Goal: Information Seeking & Learning: Learn about a topic

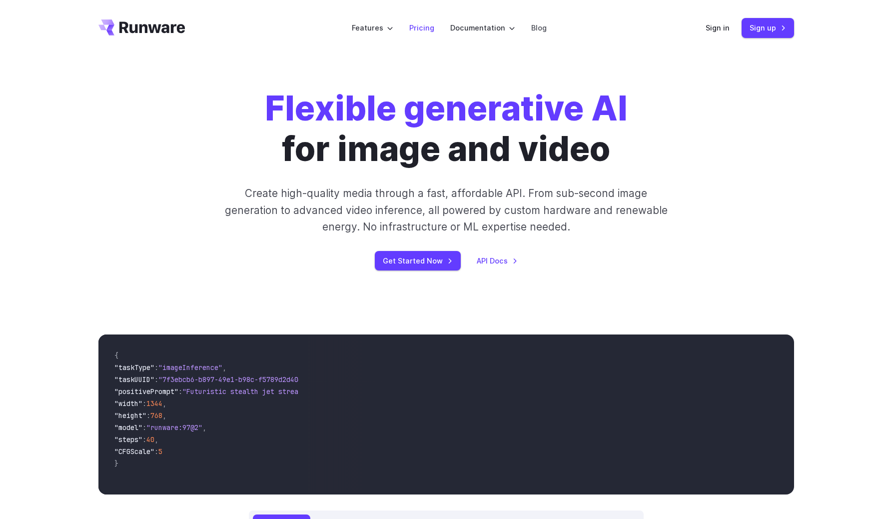
click at [427, 28] on link "Pricing" at bounding box center [421, 27] width 25 height 11
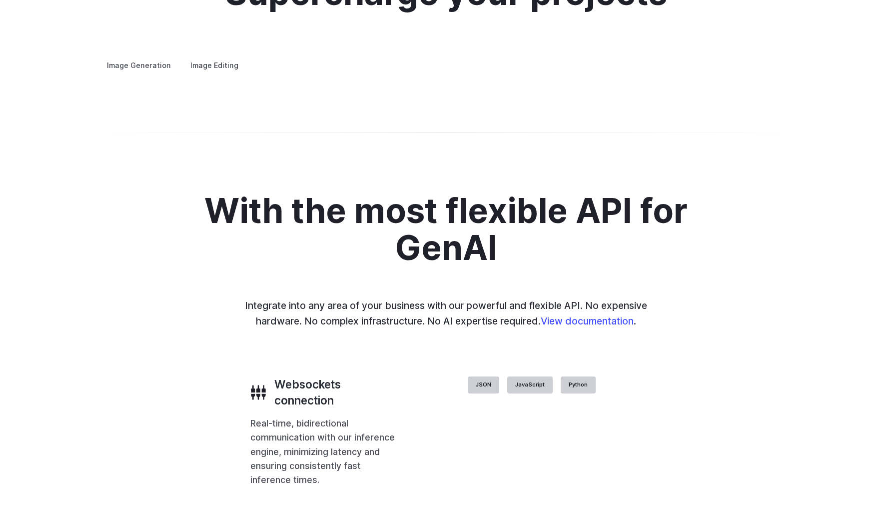
scroll to position [1858, 0]
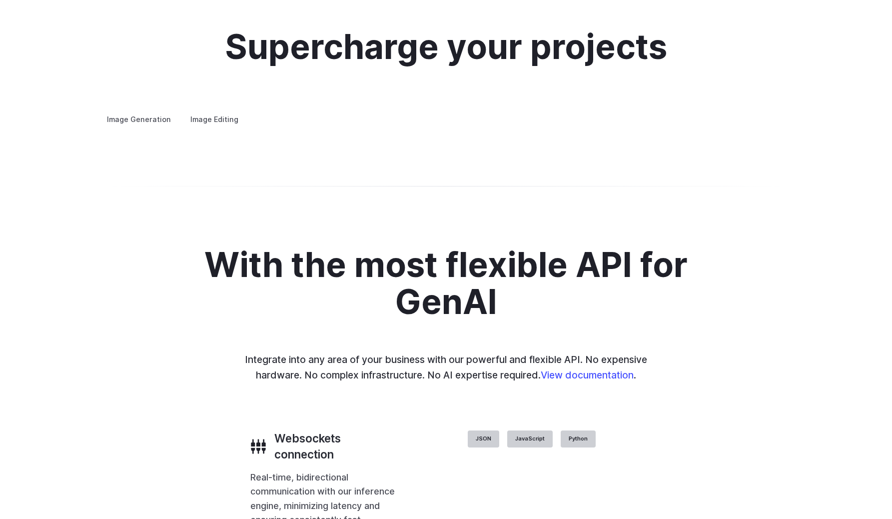
click at [208, 110] on label "Image Editing" at bounding box center [214, 118] width 65 height 17
click at [0, 0] on summary "Inpainting" at bounding box center [0, 0] width 0 height 0
click at [0, 0] on details "Outpainting Extend the boundaries of your images creatively, adding new element…" at bounding box center [0, 0] width 0 height 0
click at [0, 0] on h3 "Outpainting" at bounding box center [0, 0] width 0 height 0
click at [0, 0] on summary "Upscaling" at bounding box center [0, 0] width 0 height 0
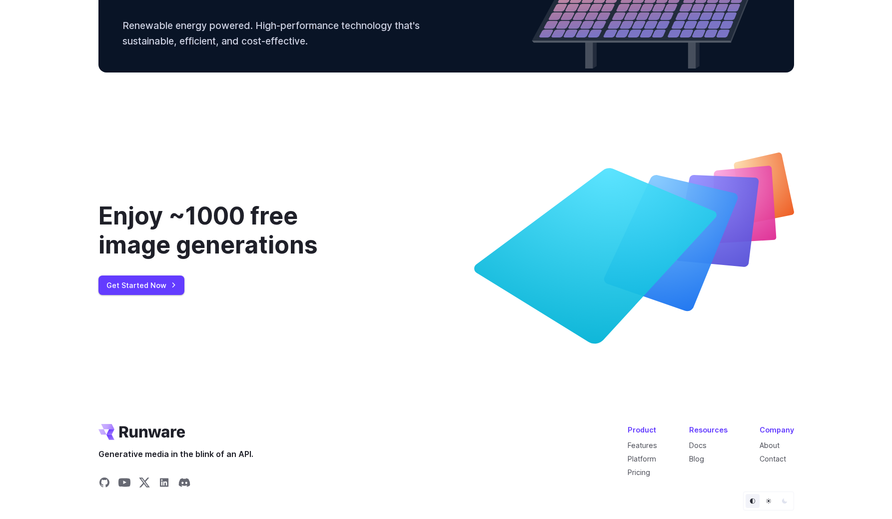
scroll to position [3555, 0]
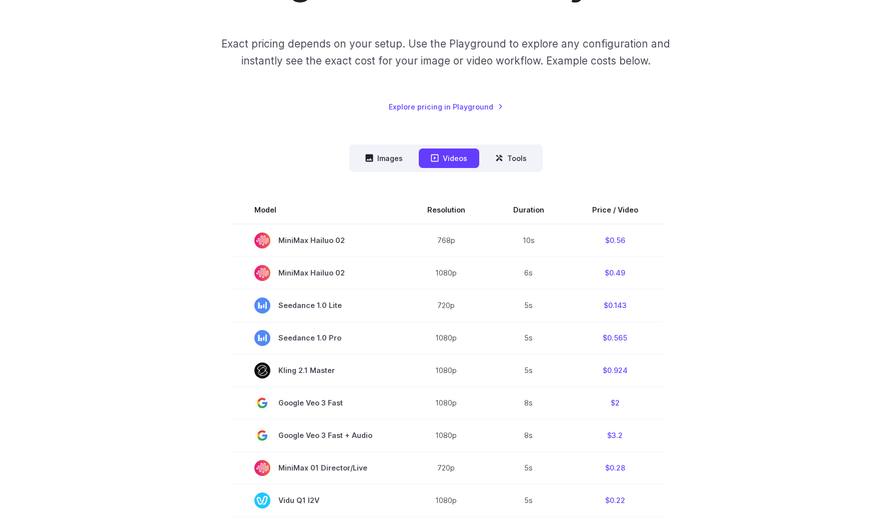
scroll to position [150, 0]
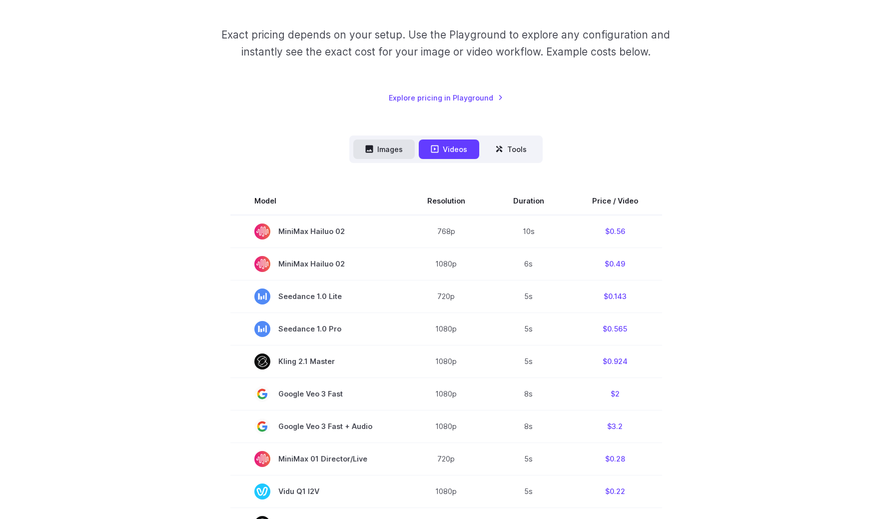
click at [391, 156] on button "Images" at bounding box center [383, 148] width 61 height 19
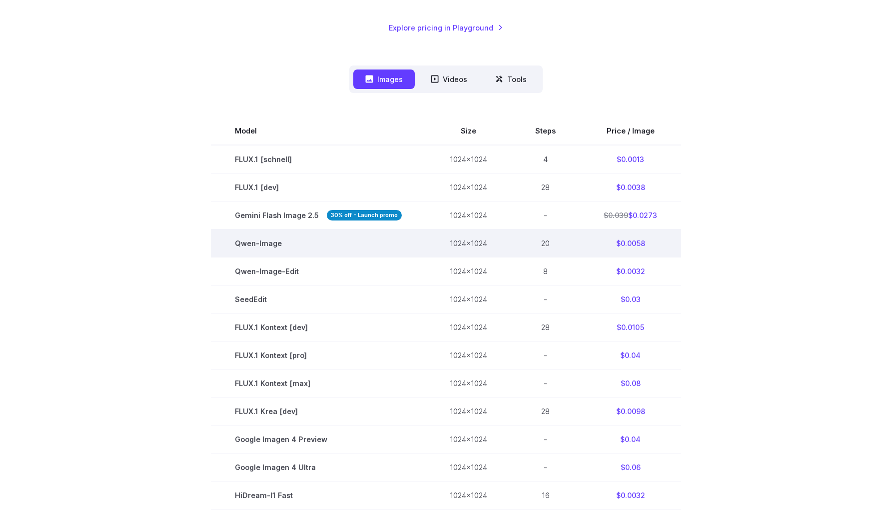
scroll to position [212, 0]
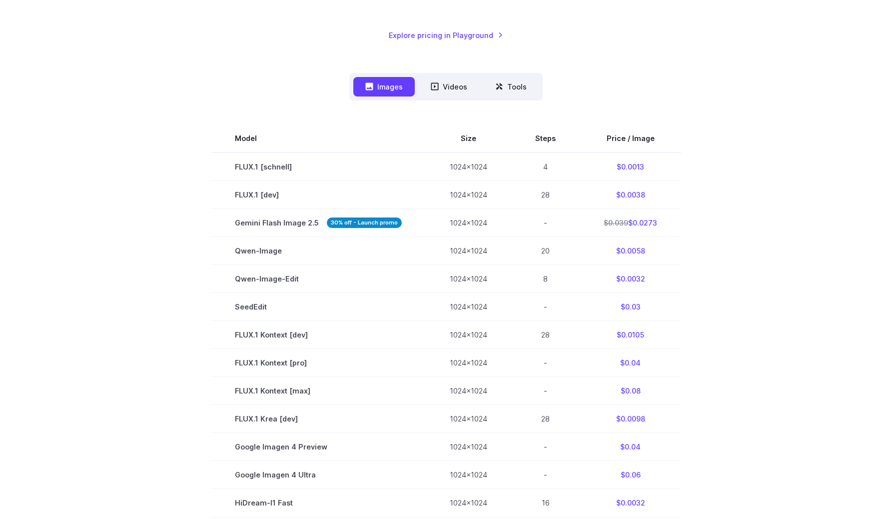
click at [495, 68] on div "Pricing based on what you use Exact pricing depends on your setup. Use the Play…" at bounding box center [446, 310] width 696 height 837
click at [495, 85] on icon at bounding box center [499, 86] width 8 height 8
click at [498, 87] on icon at bounding box center [499, 86] width 6 height 6
click at [514, 86] on button "Tools" at bounding box center [510, 86] width 55 height 19
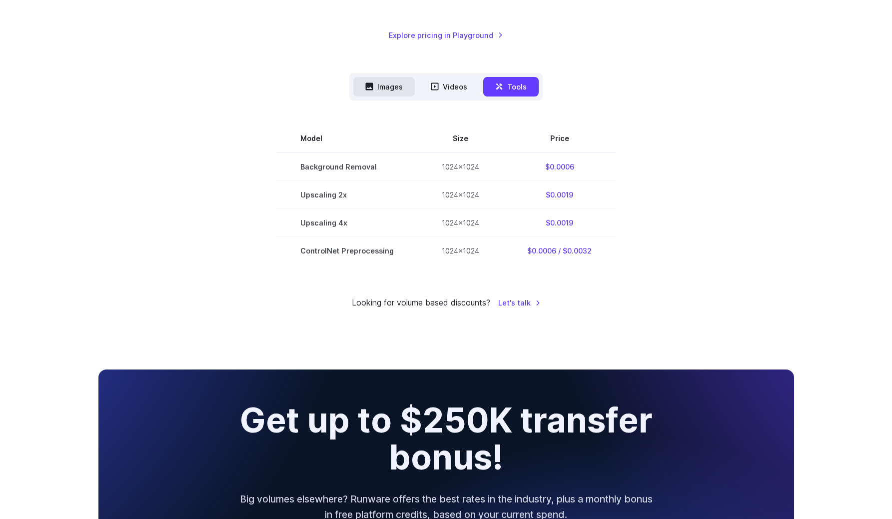
click at [376, 89] on button "Images" at bounding box center [383, 86] width 61 height 19
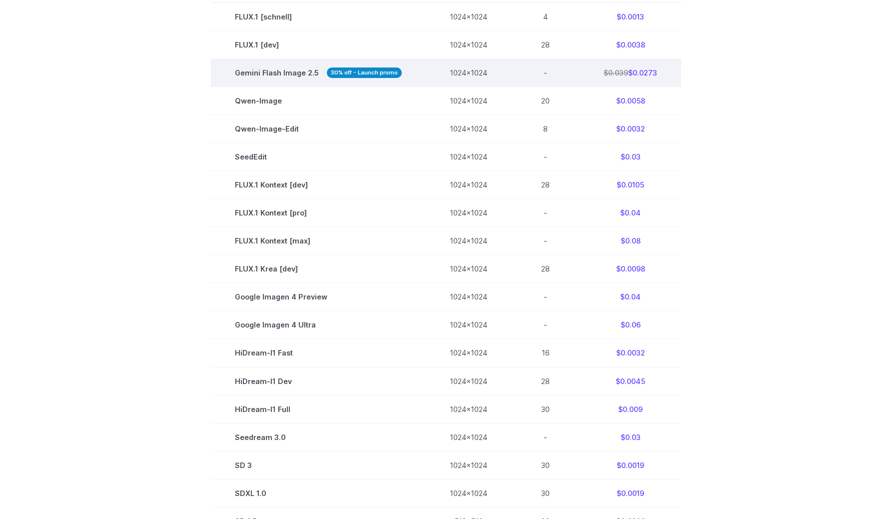
scroll to position [321, 0]
